Goal: Navigation & Orientation: Locate item on page

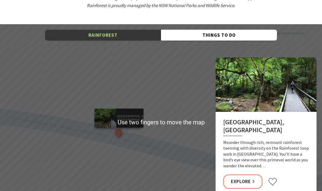
scroll to position [835, 0]
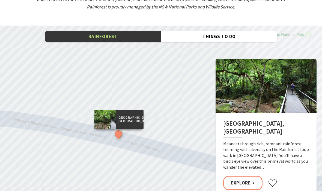
click at [131, 41] on div "[GEOGRAPHIC_DATA], [GEOGRAPHIC_DATA]" at bounding box center [161, 124] width 322 height 196
click at [132, 41] on div "[GEOGRAPHIC_DATA], [GEOGRAPHIC_DATA]" at bounding box center [161, 124] width 322 height 196
click at [199, 31] on button "Things To Do" at bounding box center [219, 36] width 116 height 11
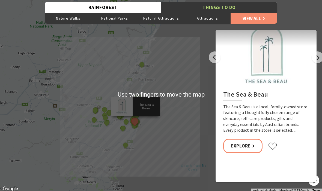
scroll to position [864, 0]
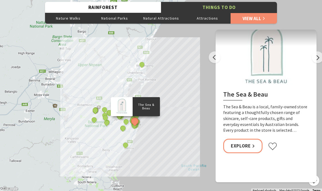
click at [319, 56] on button "Next" at bounding box center [317, 58] width 12 height 12
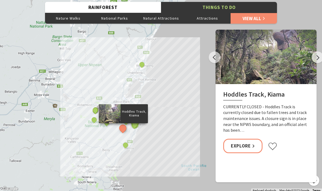
click at [314, 175] on button "Map camera controls" at bounding box center [313, 180] width 11 height 11
click at [288, 178] on button "Move down" at bounding box center [286, 180] width 11 height 11
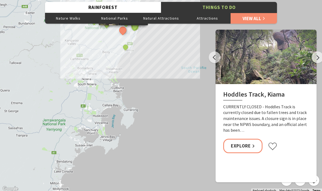
click at [288, 179] on button "Move down" at bounding box center [286, 180] width 11 height 11
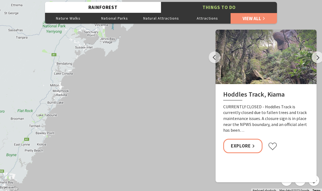
click at [302, 175] on button "Zoom out" at bounding box center [300, 180] width 11 height 11
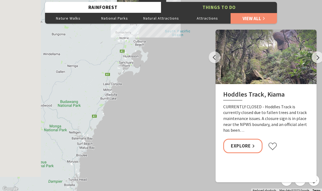
click at [314, 177] on button "Map camera controls" at bounding box center [313, 180] width 11 height 11
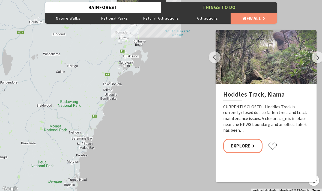
click at [312, 178] on button "Map camera controls" at bounding box center [313, 180] width 11 height 11
click at [315, 183] on button "Map camera controls" at bounding box center [313, 180] width 11 height 11
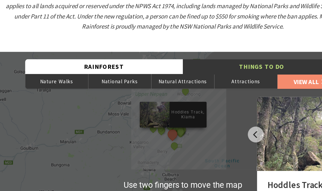
scroll to position [822, 0]
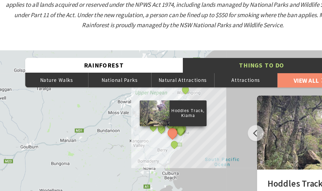
click at [152, 92] on p "Surf [GEOGRAPHIC_DATA]" at bounding box center [165, 96] width 27 height 9
click at [134, 86] on div "Surf [GEOGRAPHIC_DATA]" at bounding box center [155, 95] width 49 height 19
click at [152, 94] on p "Surf [GEOGRAPHIC_DATA]" at bounding box center [165, 96] width 27 height 9
click at [157, 92] on div "The Sea & Beau Hoddles Track, Kiama Kiama Ceramic Art Studio - Teaching and Mak…" at bounding box center [161, 136] width 322 height 196
click at [151, 80] on p "Hoddles Track, Kiama" at bounding box center [164, 84] width 27 height 9
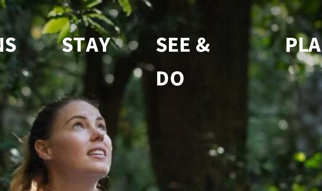
scroll to position [0, 0]
